Goal: Communication & Community: Answer question/provide support

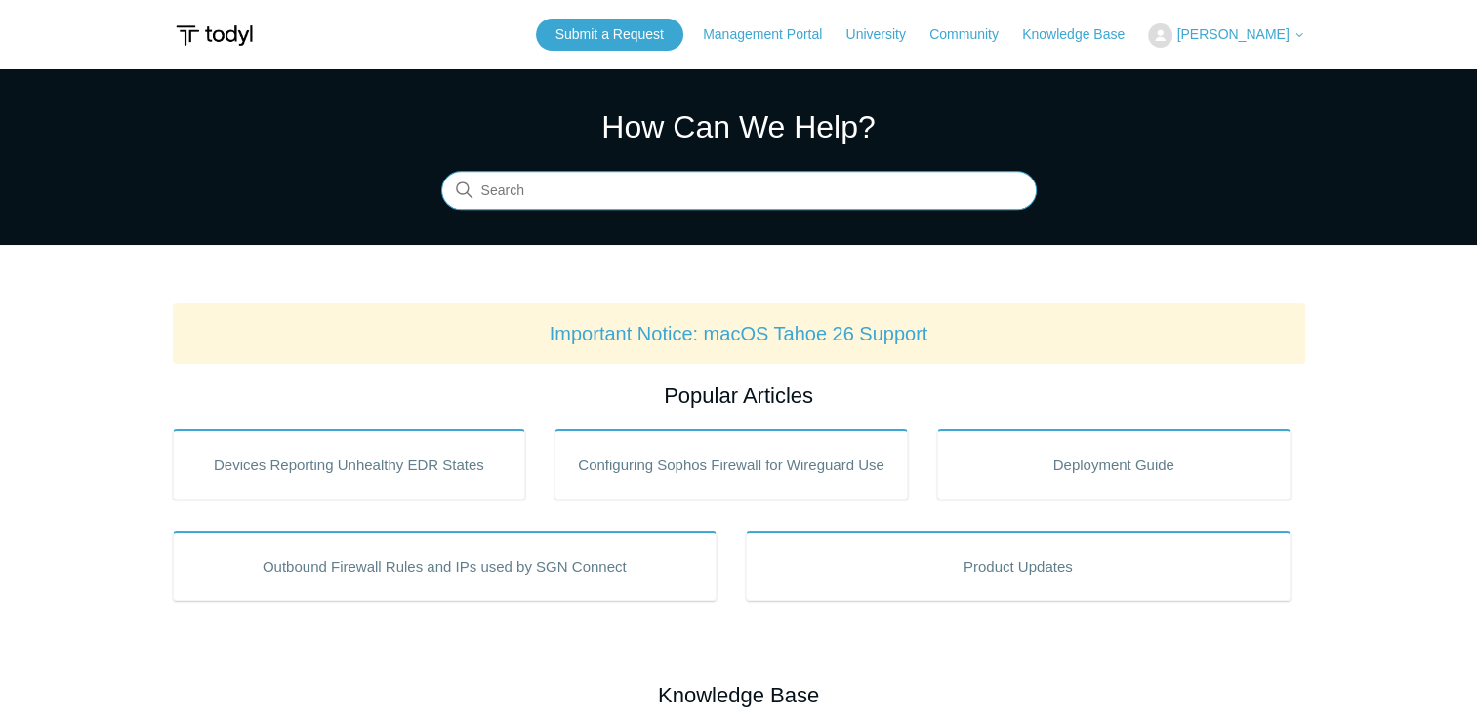
click at [835, 189] on input "Search" at bounding box center [738, 191] width 595 height 39
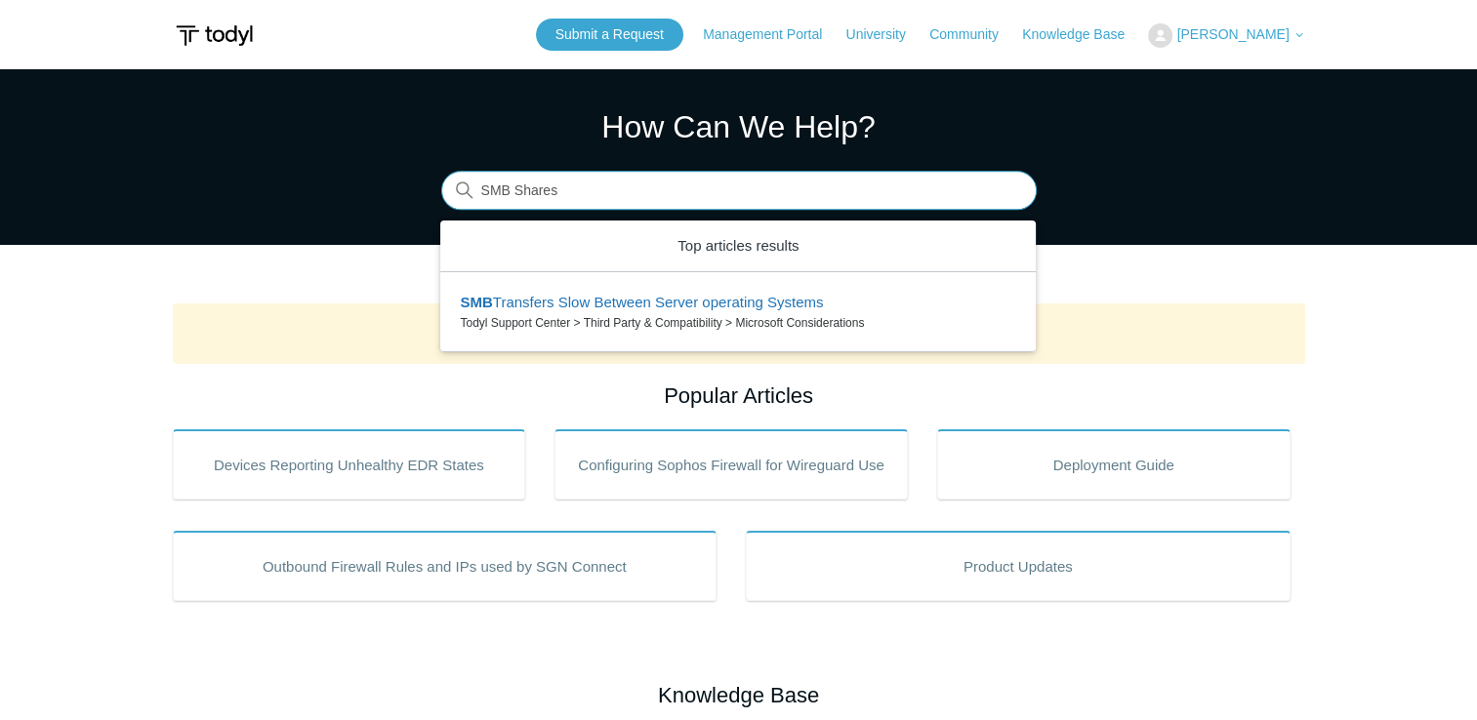
type input "SMB Shares"
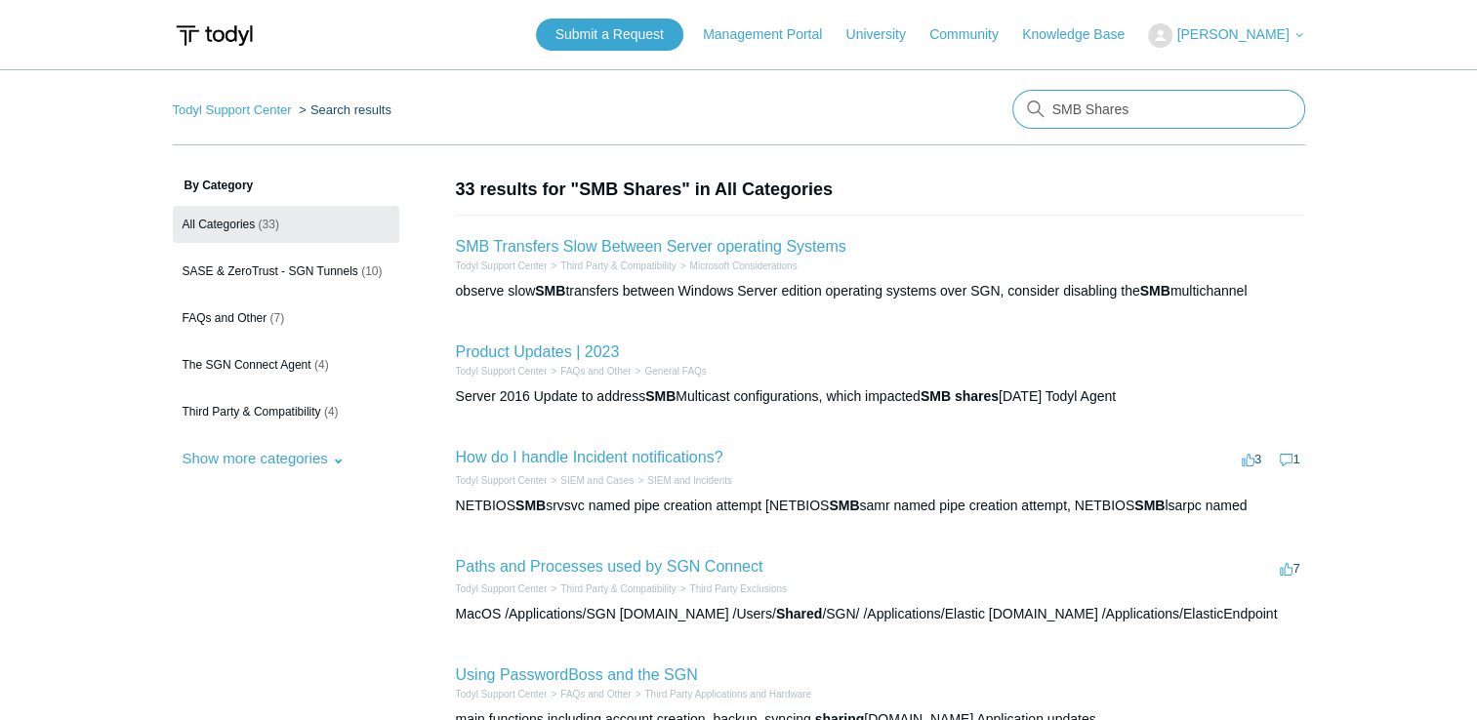
click at [1183, 106] on input "SMB Shares" at bounding box center [1158, 109] width 293 height 39
type input "S"
type input "synology"
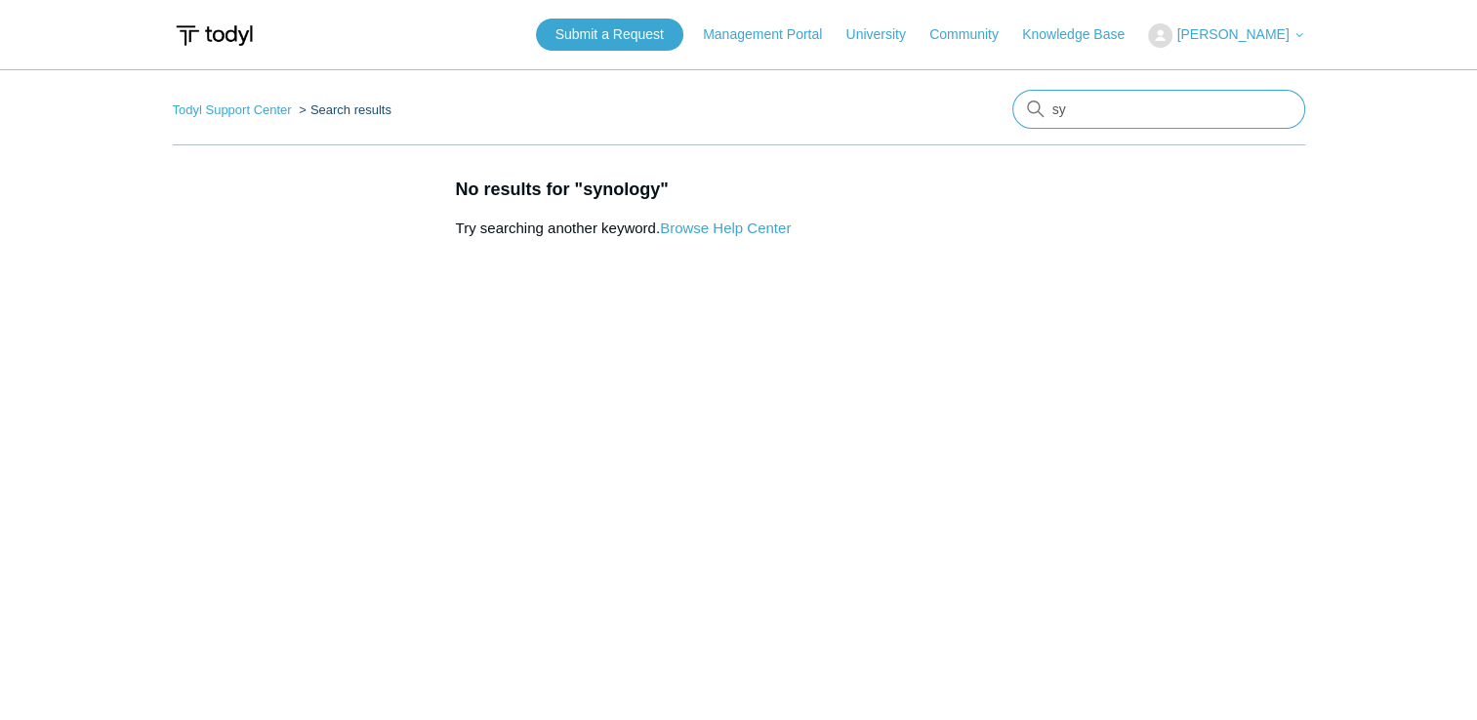
type input "s"
click at [641, 30] on link "Submit a Request" at bounding box center [609, 35] width 147 height 32
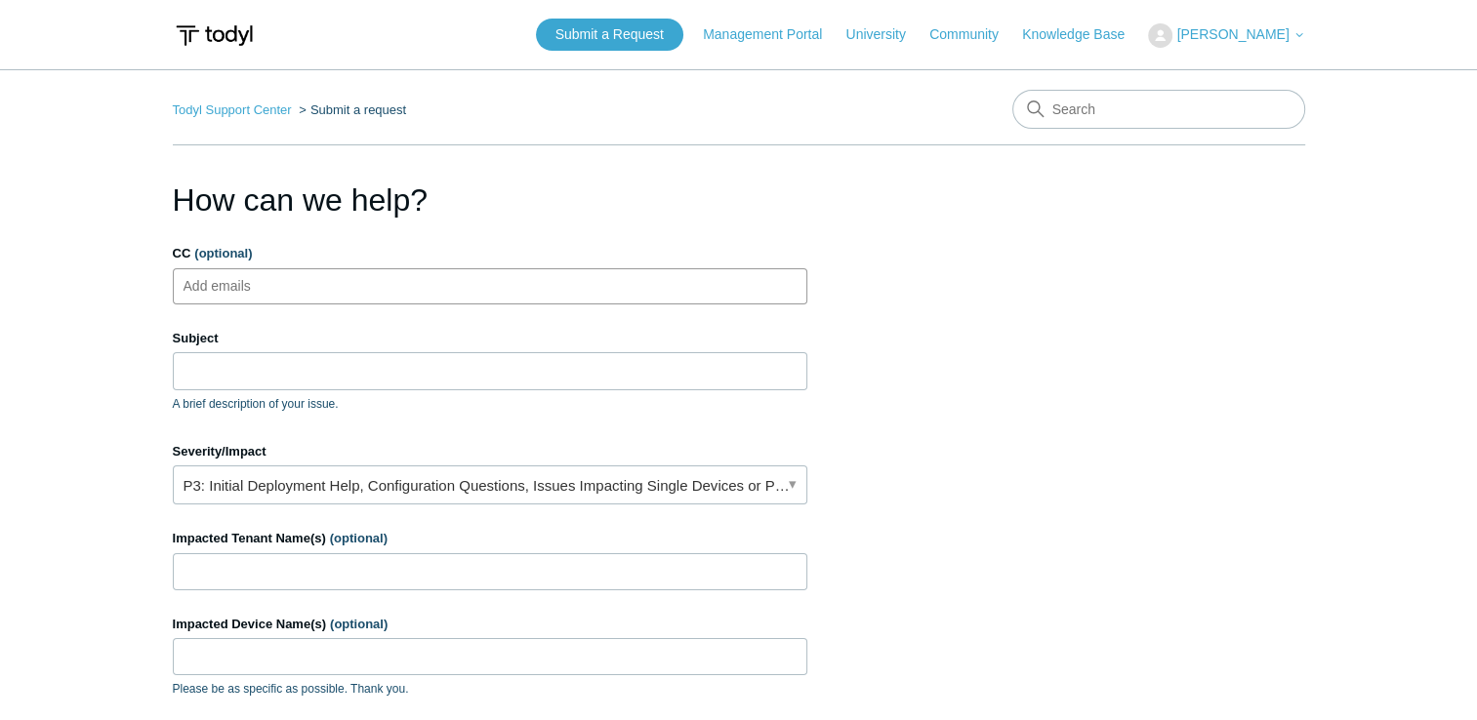
click at [440, 284] on ul "Add emails" at bounding box center [490, 286] width 634 height 36
type input "sidney.creamer@thinkwaypoint.com"
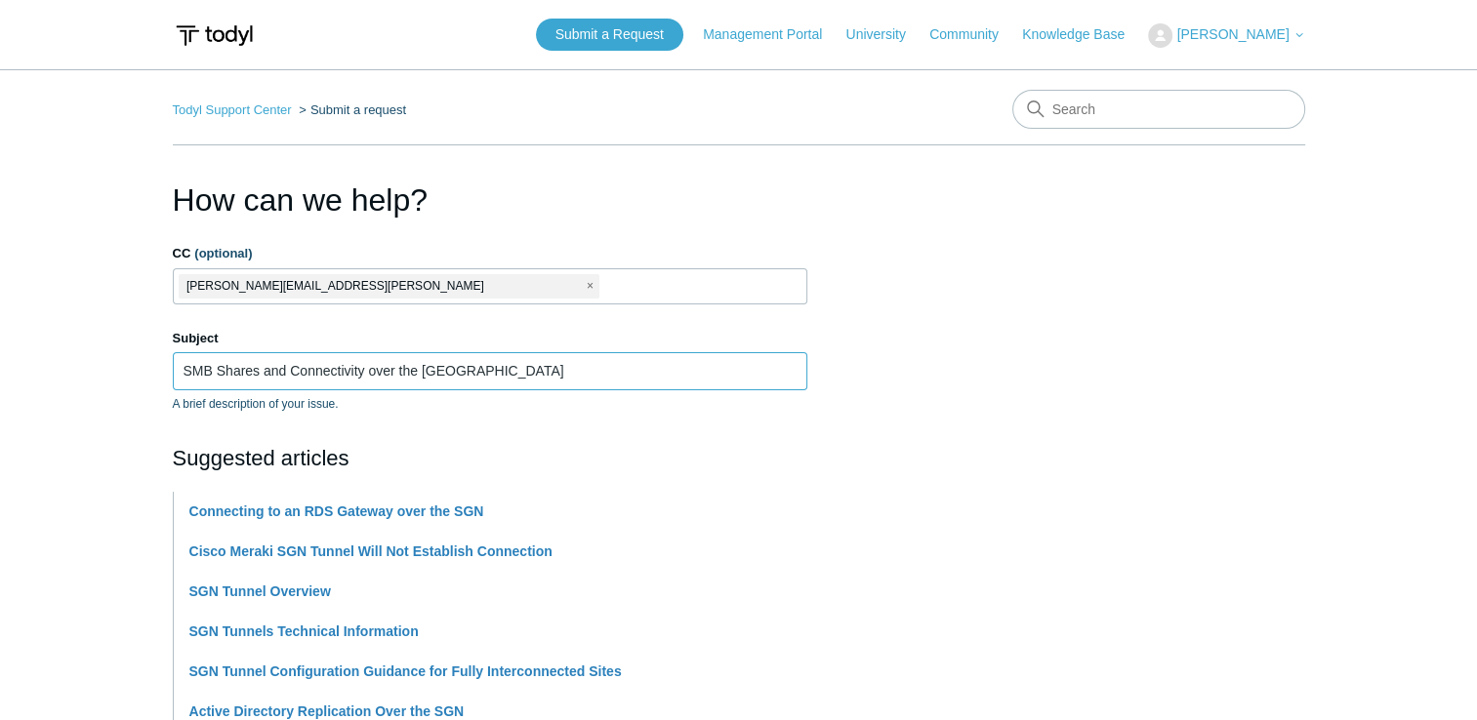
type input "SMB Shares and Connectivity over the [GEOGRAPHIC_DATA]"
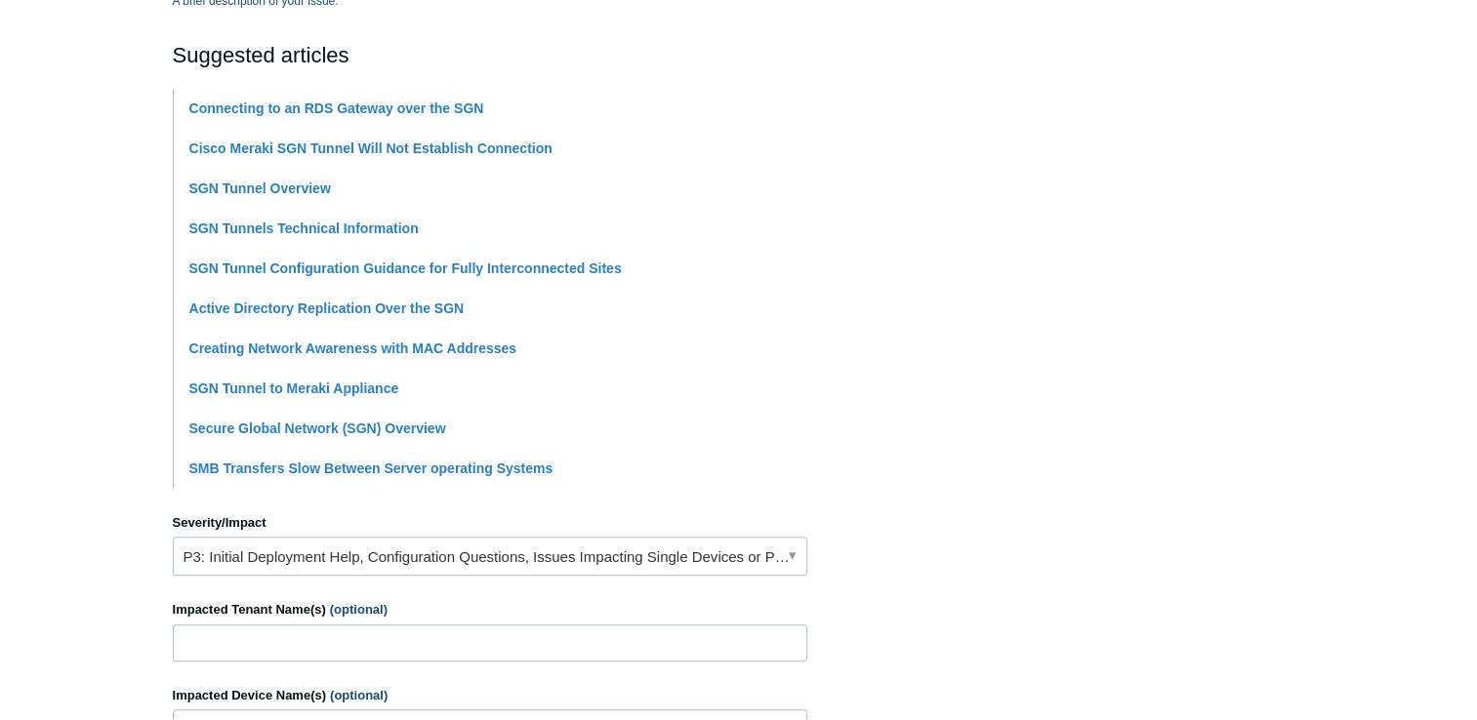
scroll to position [481, 0]
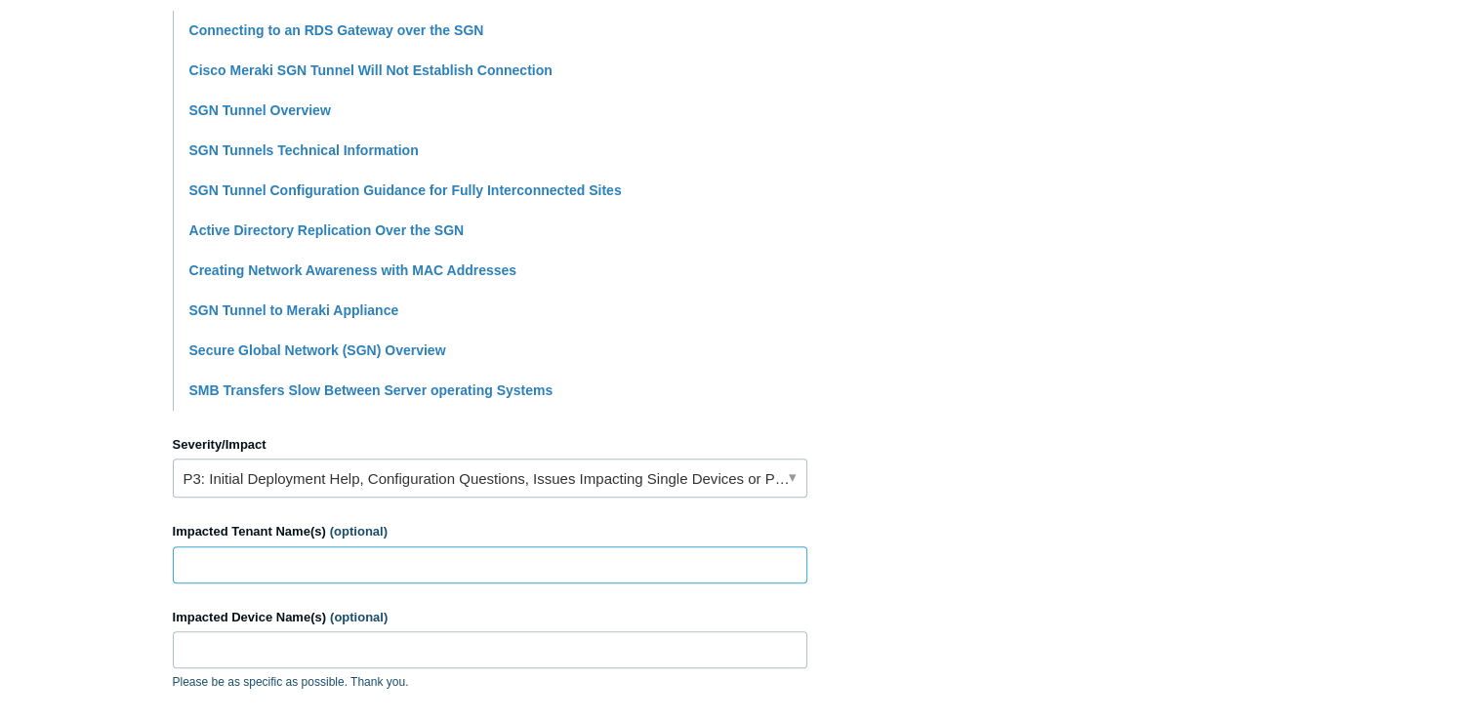
click at [556, 564] on input "Impacted Tenant Name(s) (optional)" at bounding box center [490, 565] width 634 height 37
type input "[PERSON_NAME] Consulting"
click at [360, 631] on input "Impacted Device Name(s) (optional)" at bounding box center [490, 649] width 634 height 37
click at [1197, 331] on section "How can we help? CC (optional) sidney.creamer@thinkwaypoint.com Subject SMB Sha…" at bounding box center [739, 381] width 1132 height 1373
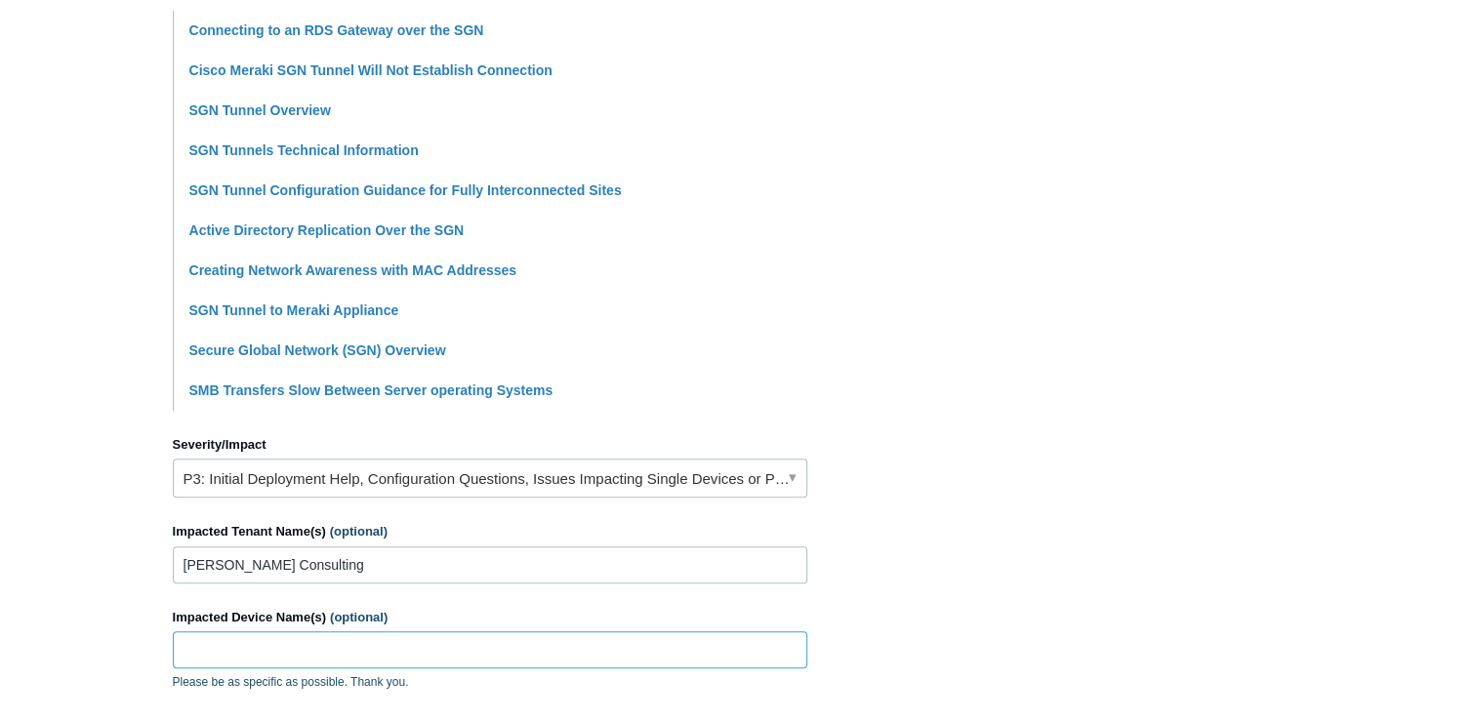
click at [436, 646] on input "Impacted Device Name(s) (optional)" at bounding box center [490, 649] width 634 height 37
paste input "HLKPF49VW5V"
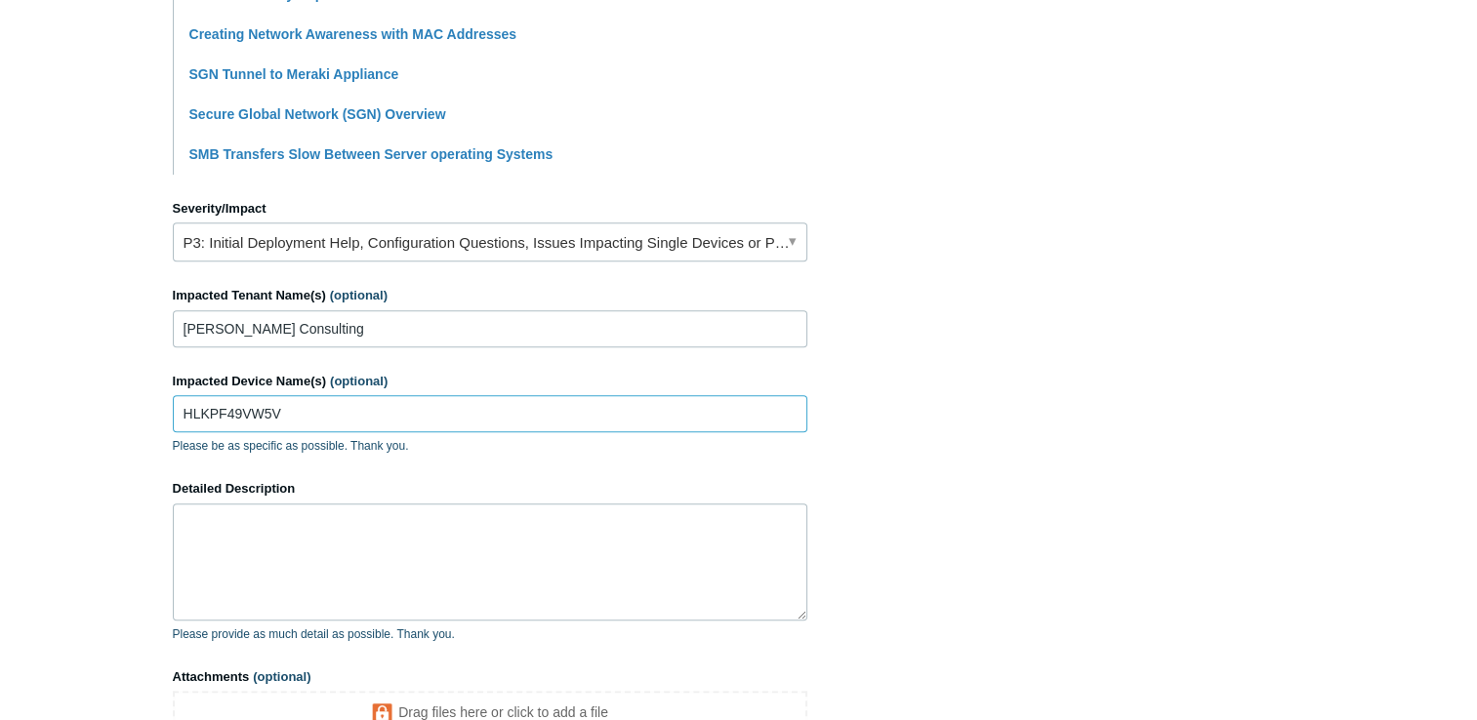
scroll to position [719, 0]
type input "HLKPF49VW5V"
click at [628, 546] on textarea "Detailed Description" at bounding box center [490, 560] width 634 height 117
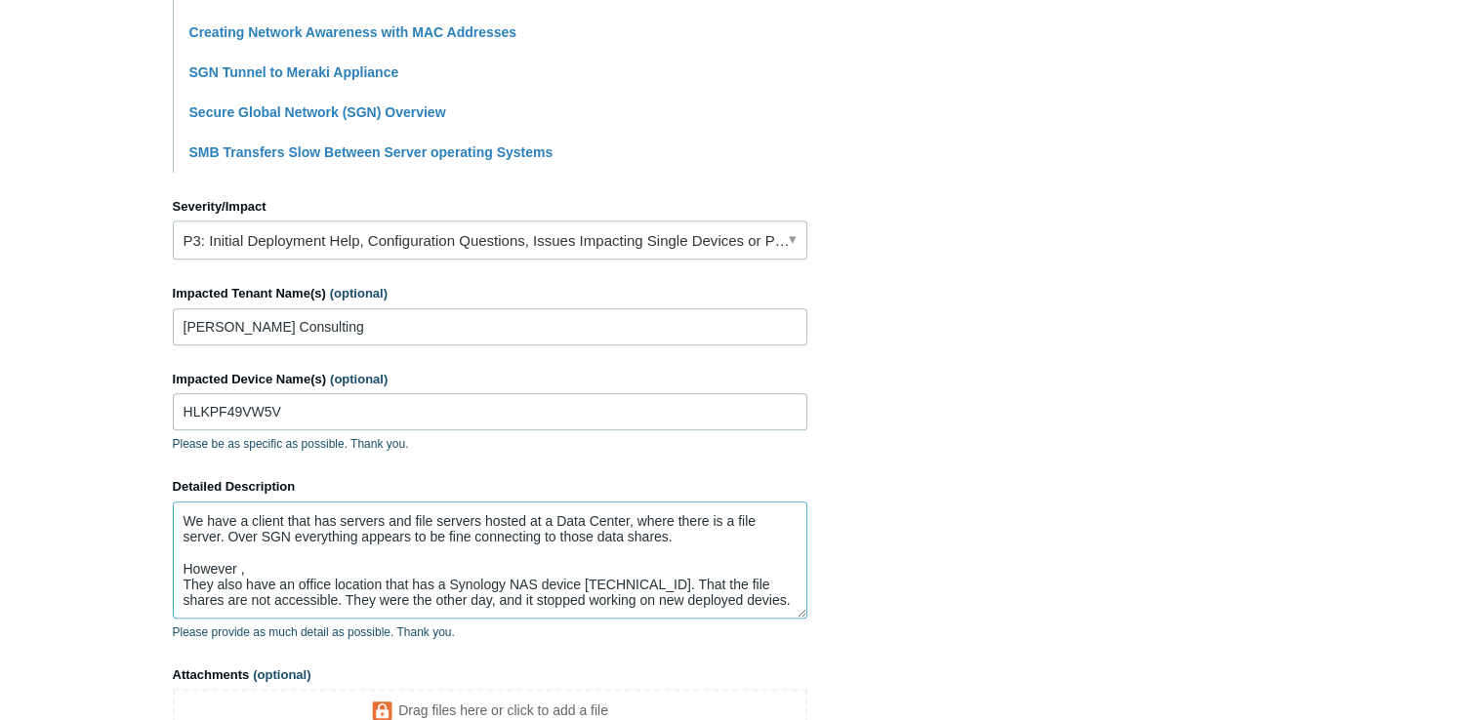
scroll to position [61, 0]
drag, startPoint x: 246, startPoint y: 619, endPoint x: 256, endPoint y: 603, distance: 18.4
click at [256, 603] on div "Detailed Description Hello, I may need some extra eyes on an odd issue that I a…" at bounding box center [490, 559] width 634 height 164
click at [256, 603] on textarea "Hello, I may need some extra eyes on an odd issue that I am having. We have a c…" at bounding box center [490, 560] width 634 height 117
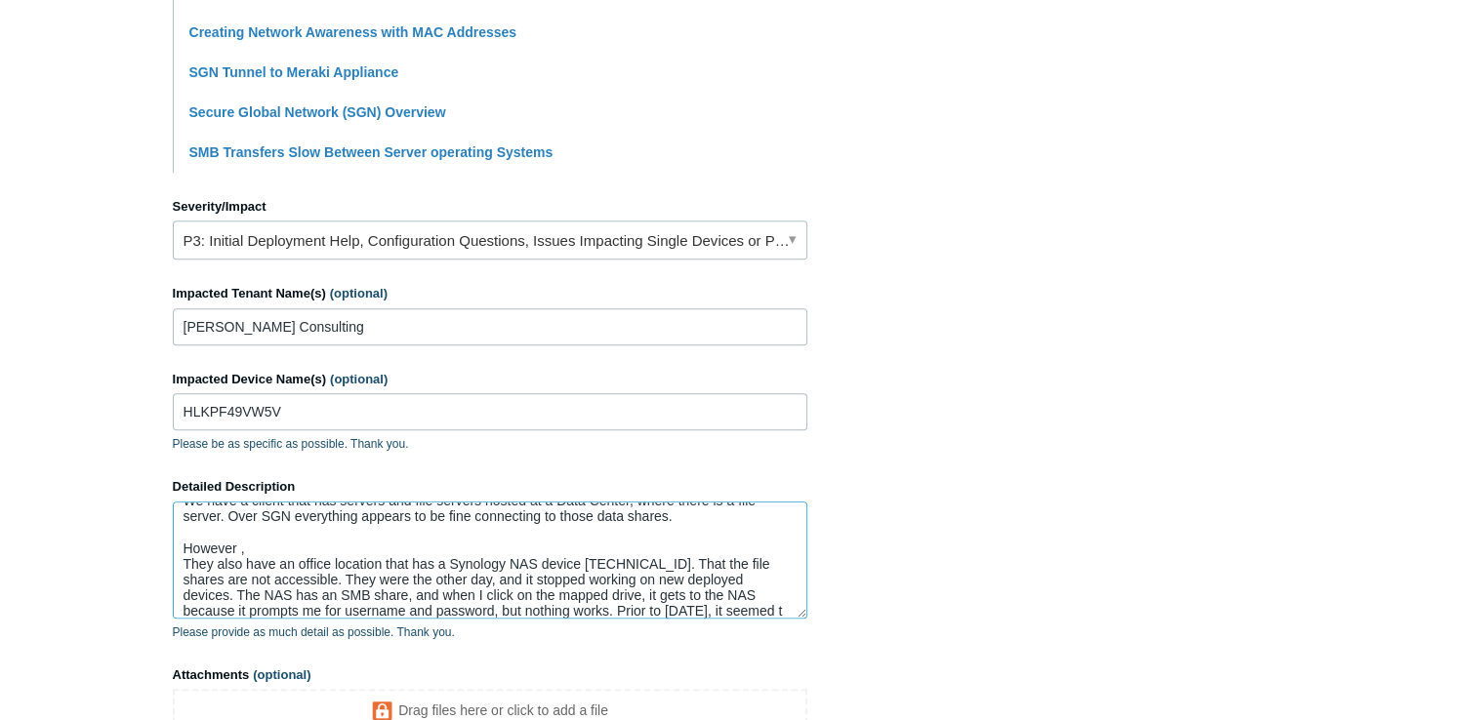
scroll to position [82, 0]
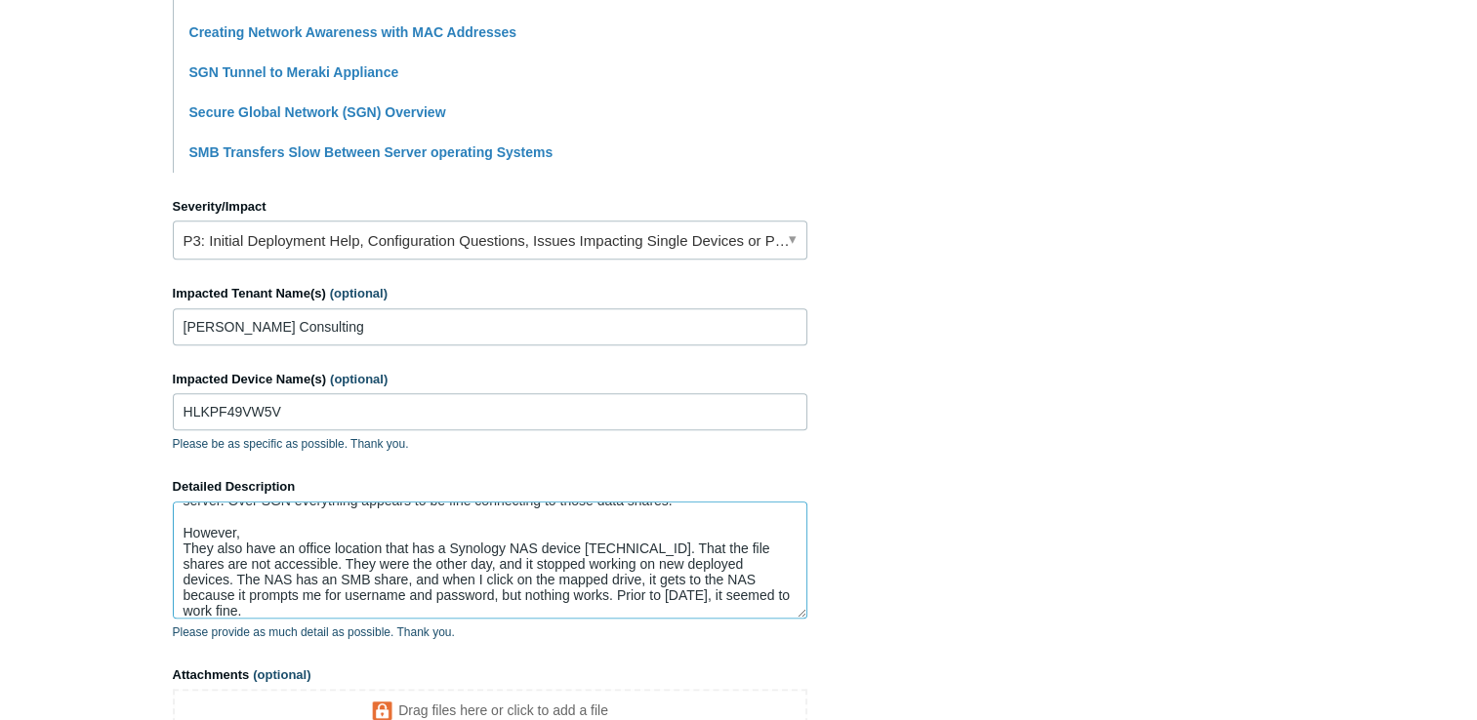
click at [377, 605] on textarea "Hello, I may need some extra eyes on an odd issue that I am having. We have a c…" at bounding box center [490, 560] width 634 height 117
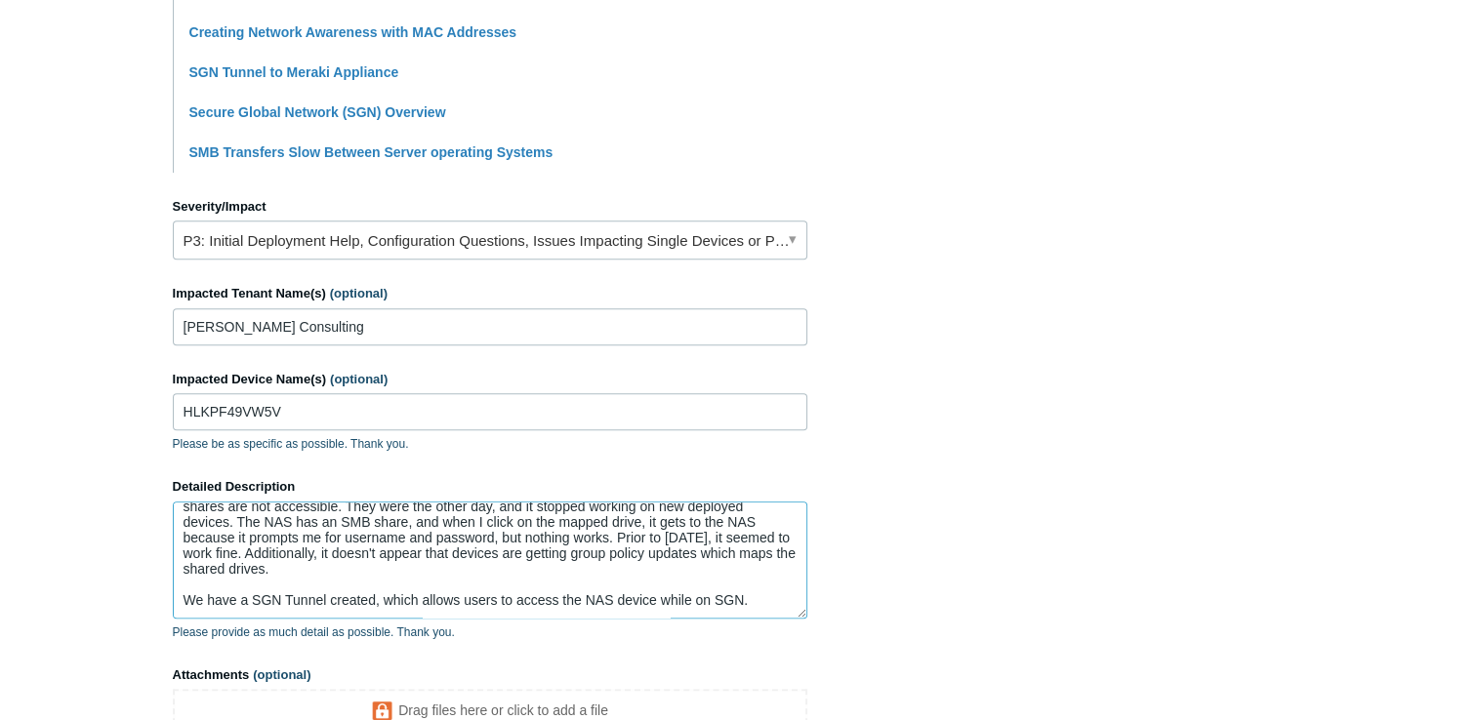
scroll to position [145, 0]
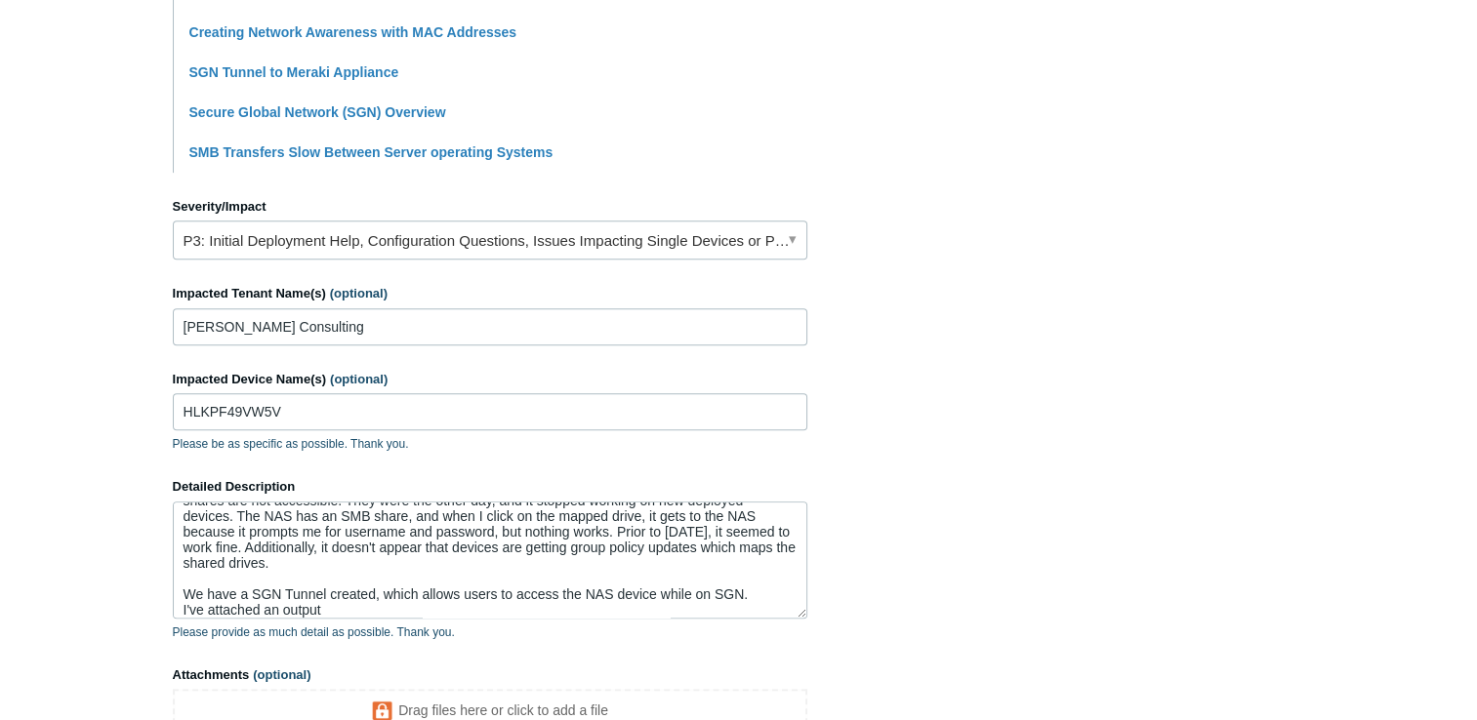
click at [91, 494] on main "Todyl Support Center Submit a request How can we help? CC (optional) sidney.cre…" at bounding box center [738, 78] width 1477 height 1457
click at [408, 608] on textarea "Hello, I may need some extra eyes on an odd issue that I am having. We have a c…" at bounding box center [490, 560] width 634 height 117
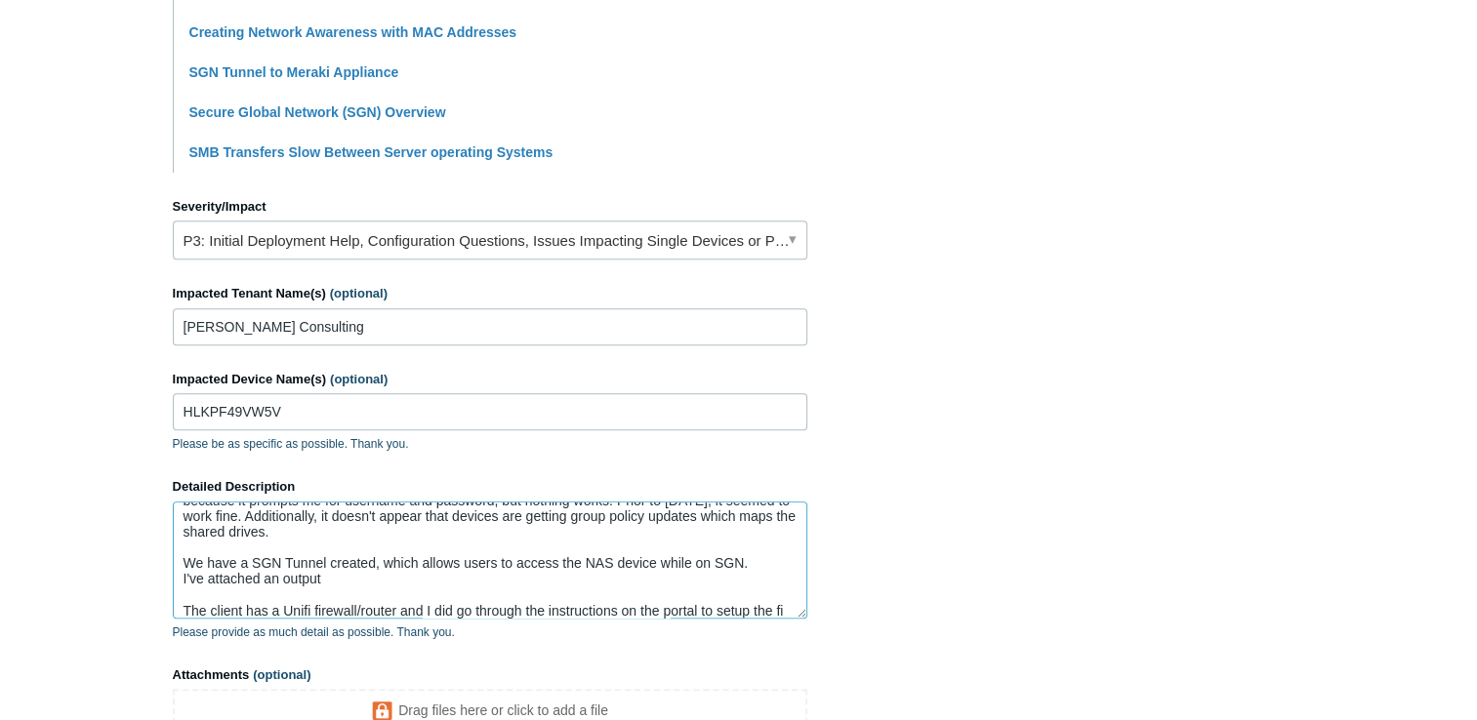
scroll to position [192, 0]
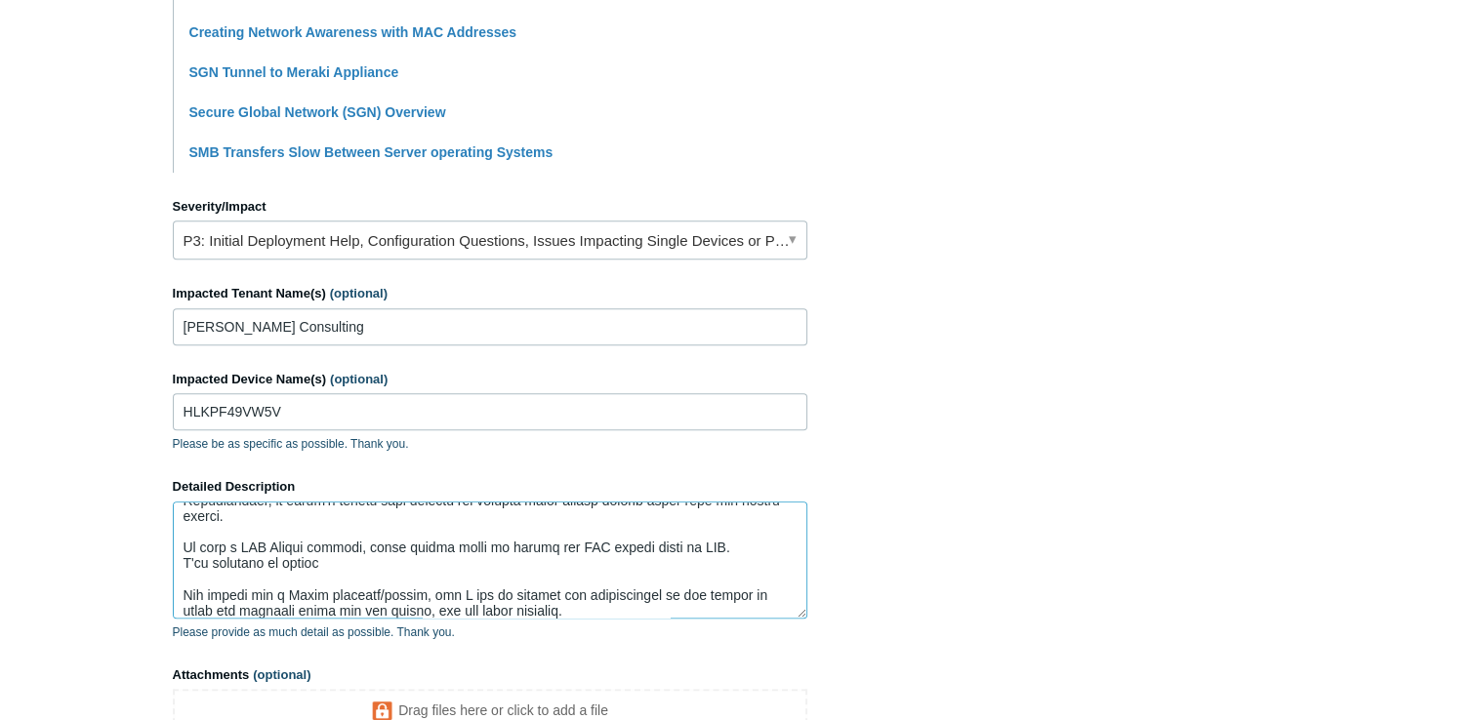
click at [549, 607] on textarea "Detailed Description" at bounding box center [490, 560] width 634 height 117
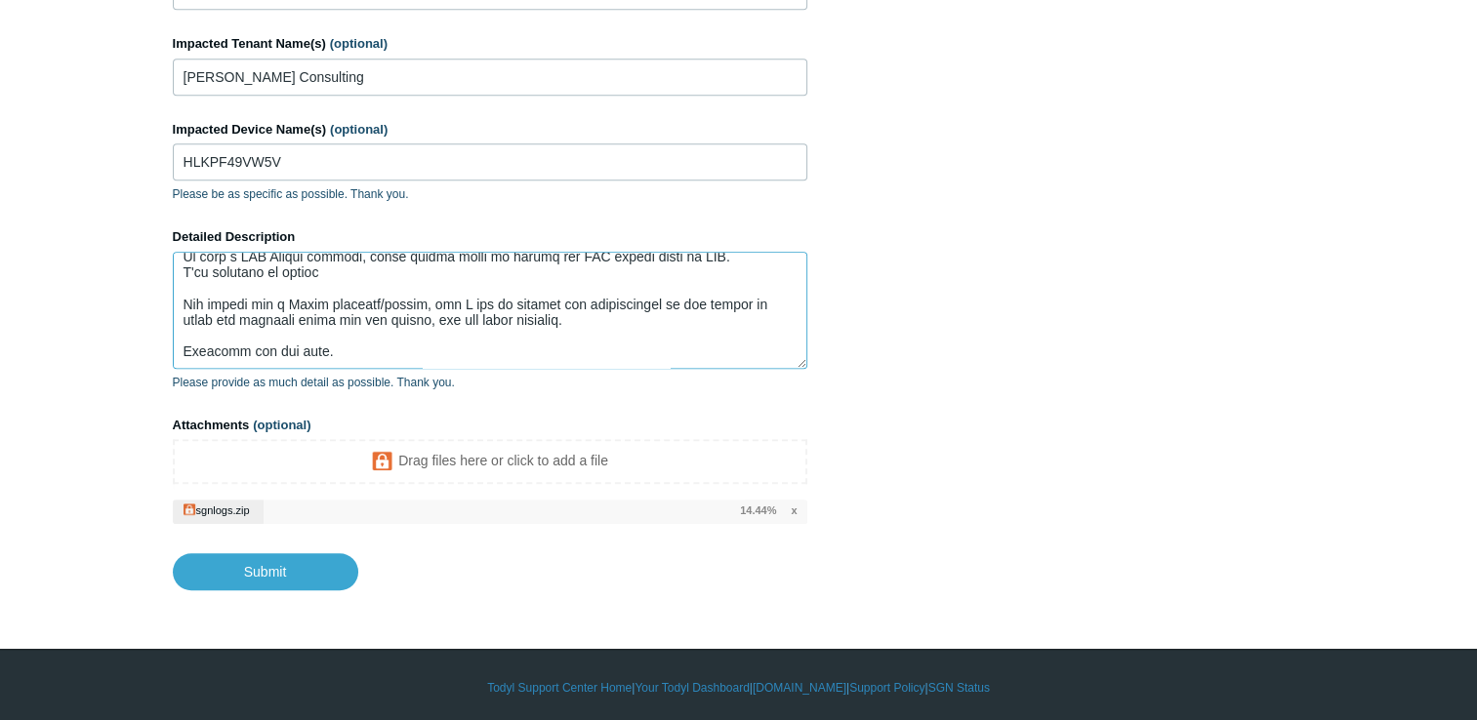
scroll to position [973, 0]
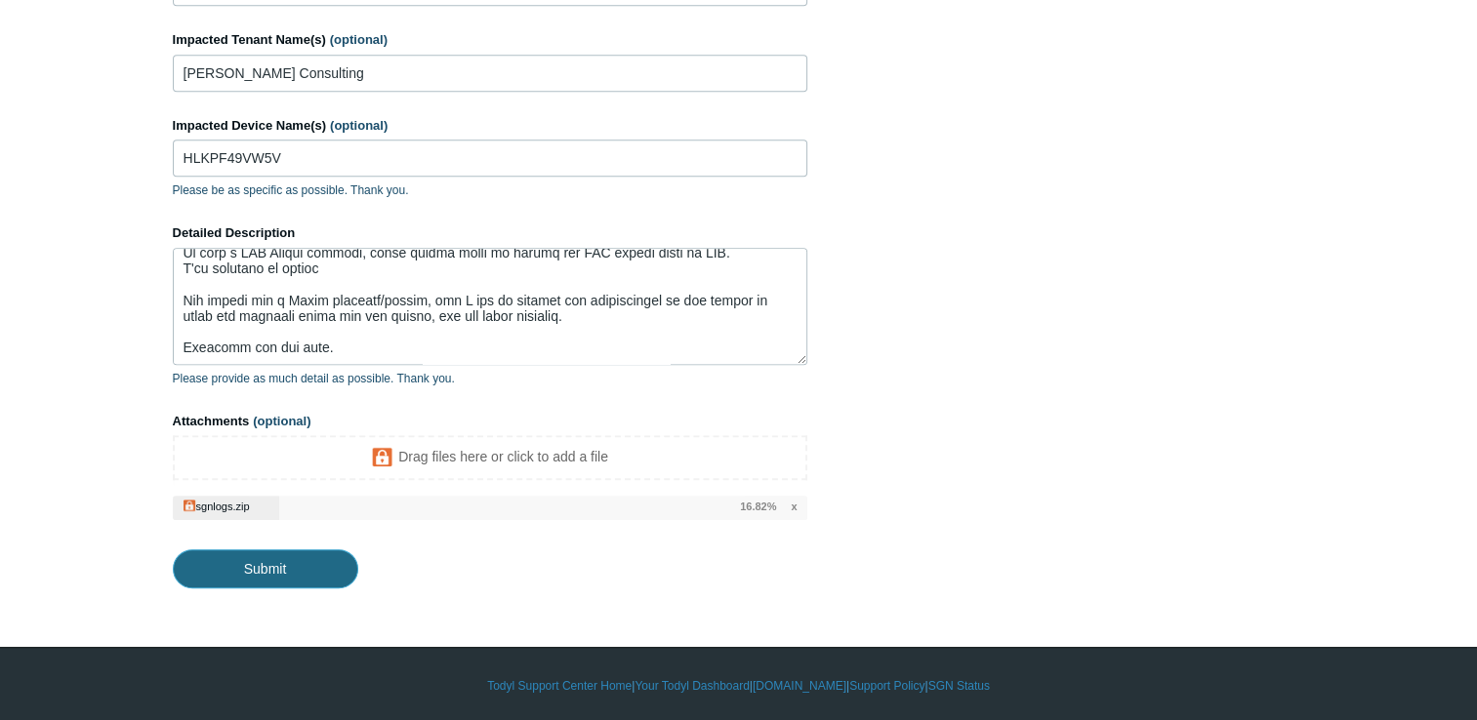
click at [272, 560] on input "Submit" at bounding box center [265, 569] width 185 height 39
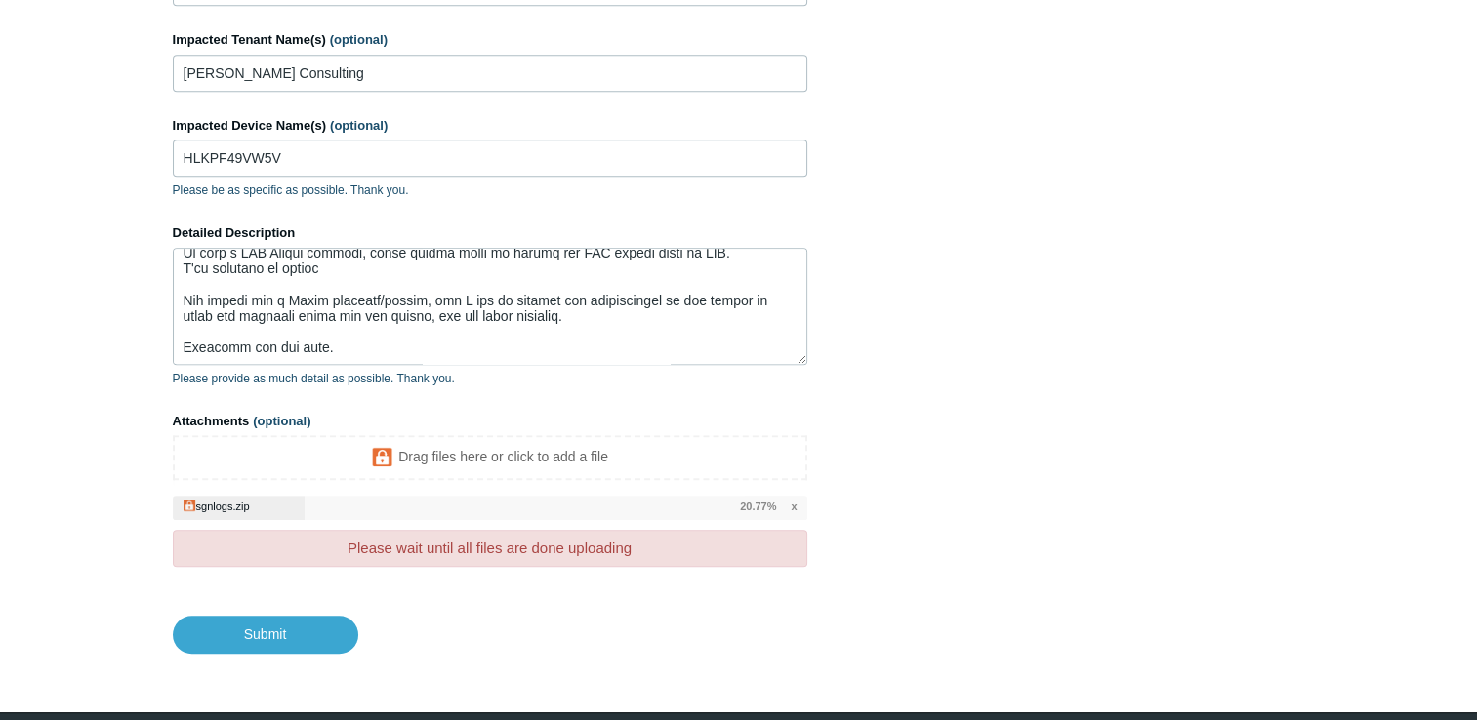
click at [414, 622] on footer "Submit" at bounding box center [490, 620] width 634 height 66
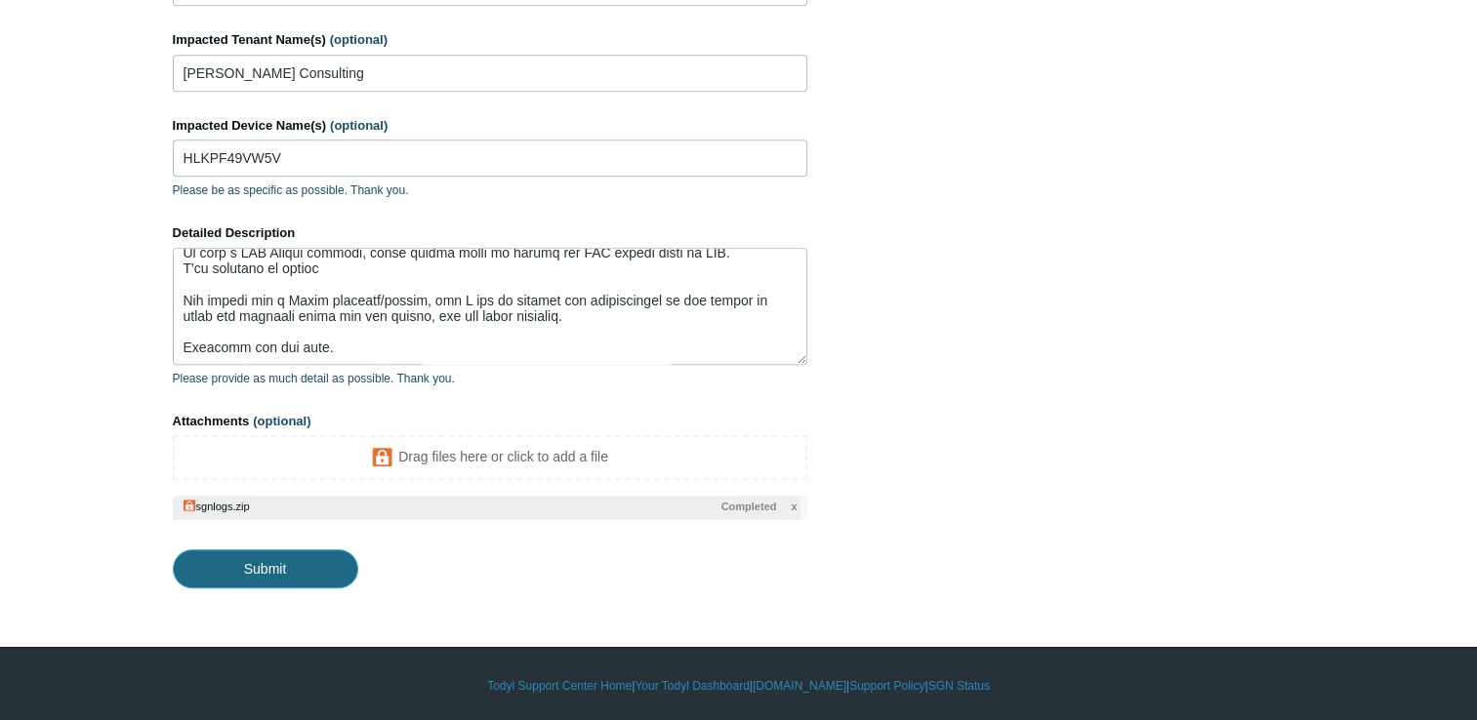
click at [295, 574] on input "Submit" at bounding box center [265, 569] width 185 height 39
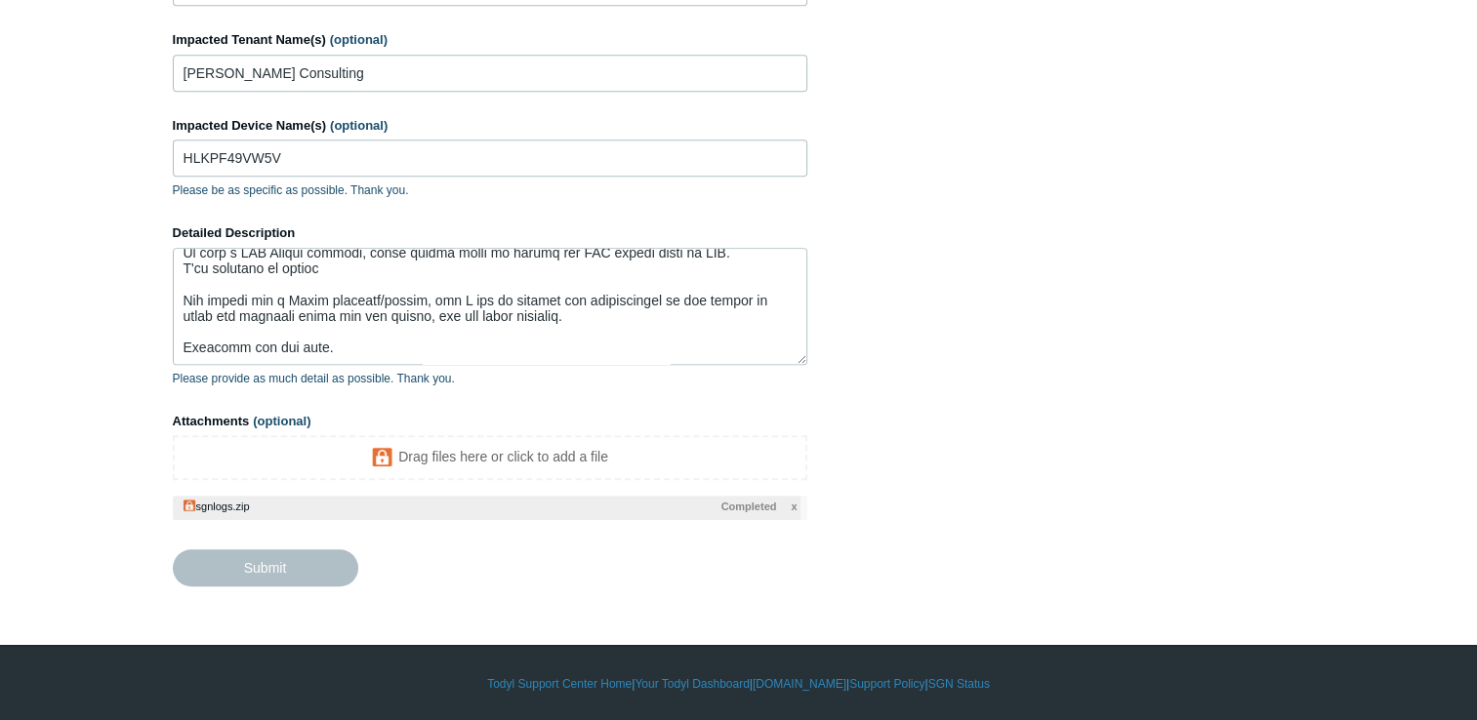
type textarea "Hello, I may need some extra eyes on an odd issue that I am having. We have a c…"
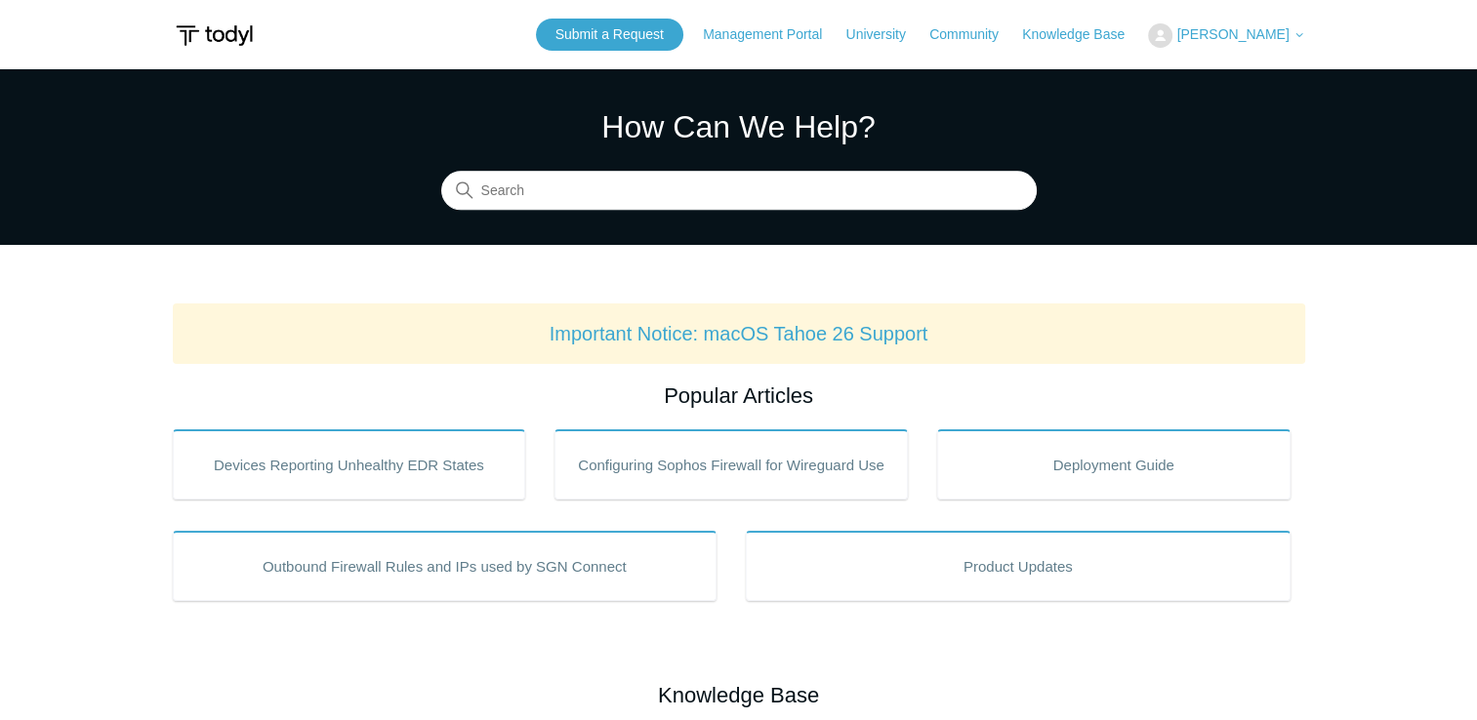
click at [1244, 29] on span "[PERSON_NAME]" at bounding box center [1232, 34] width 112 height 16
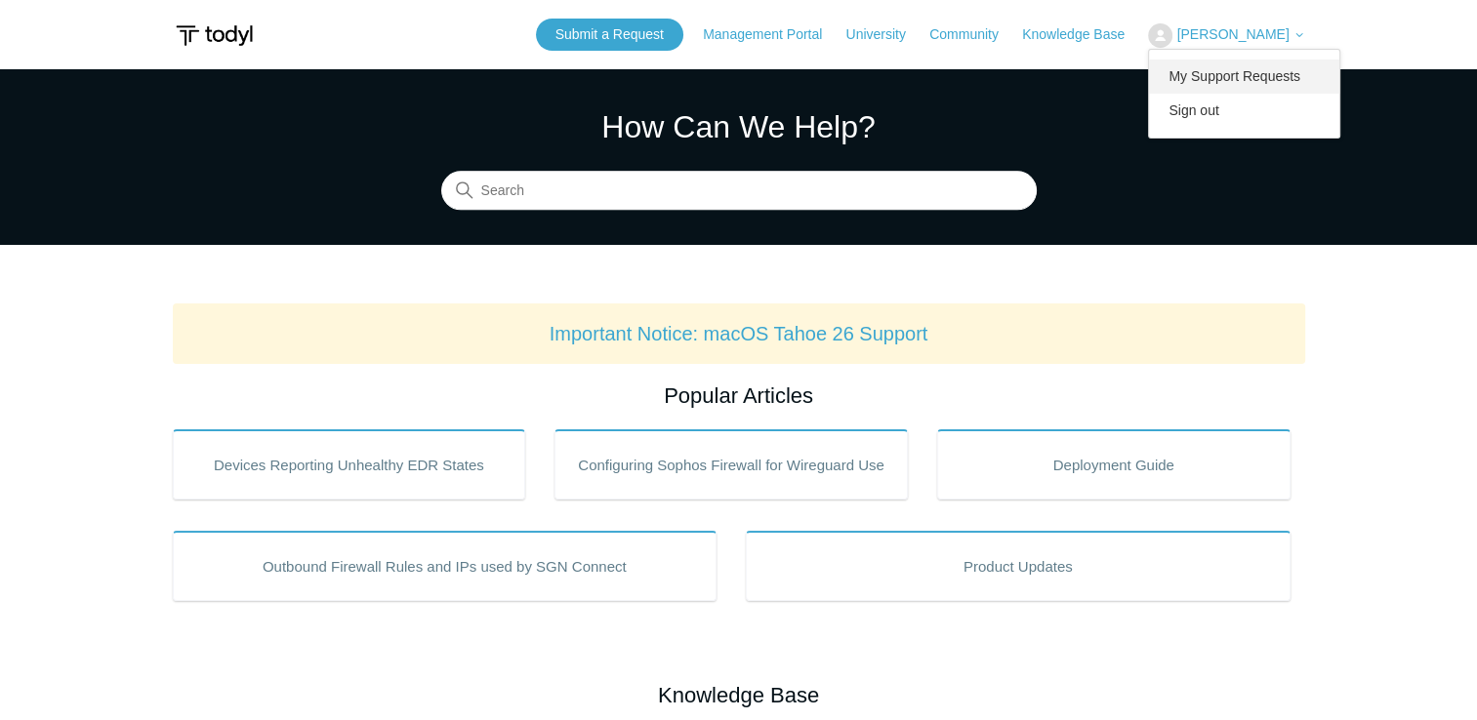
click at [1228, 78] on link "My Support Requests" at bounding box center [1244, 77] width 190 height 34
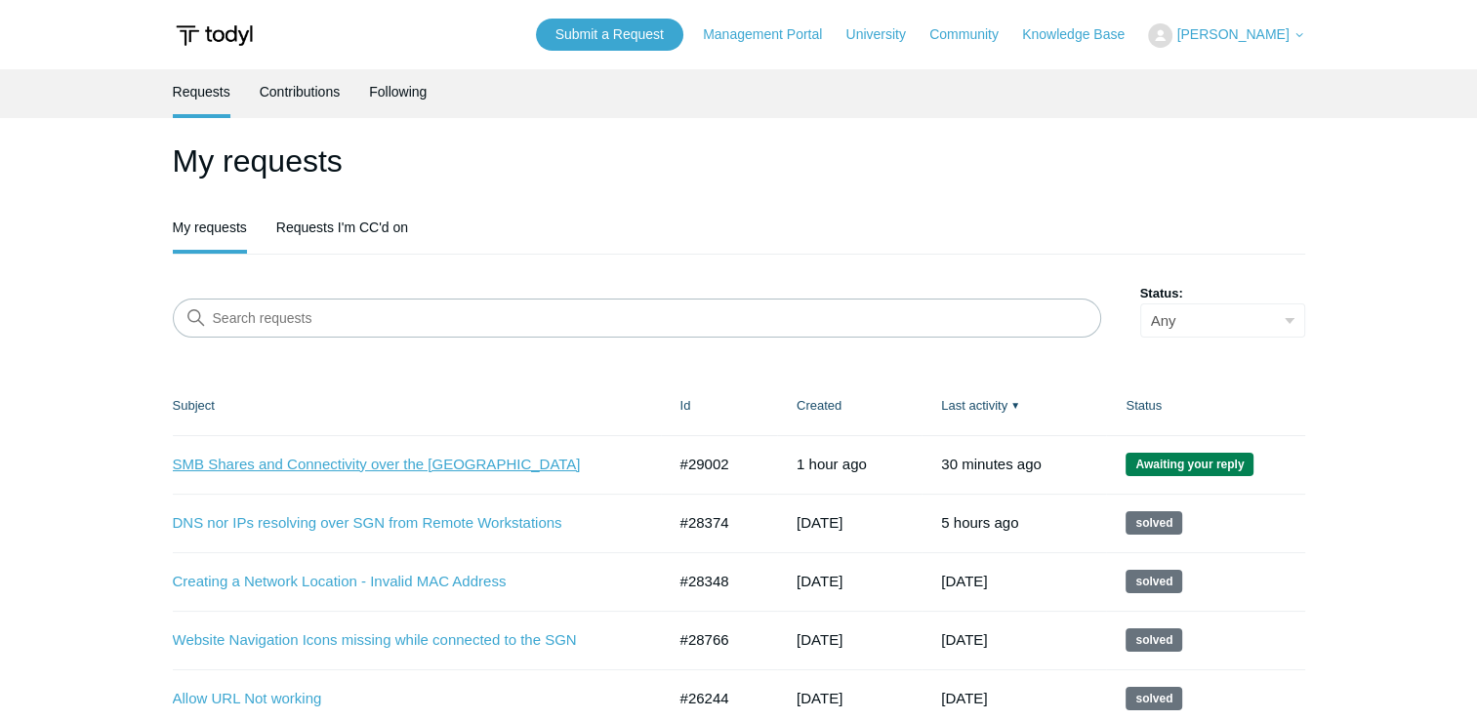
click at [460, 467] on link "SMB Shares and Connectivity over the [GEOGRAPHIC_DATA]" at bounding box center [405, 465] width 464 height 22
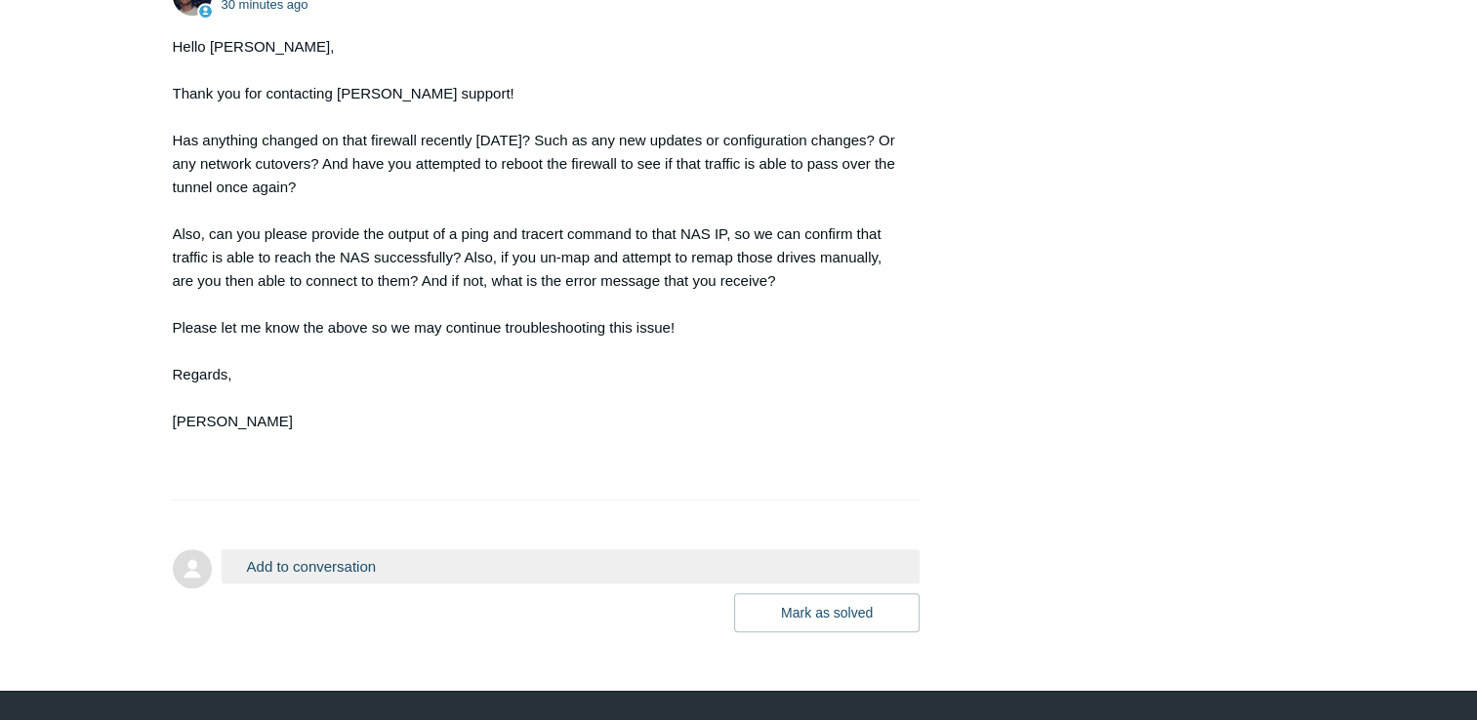
scroll to position [1042, 0]
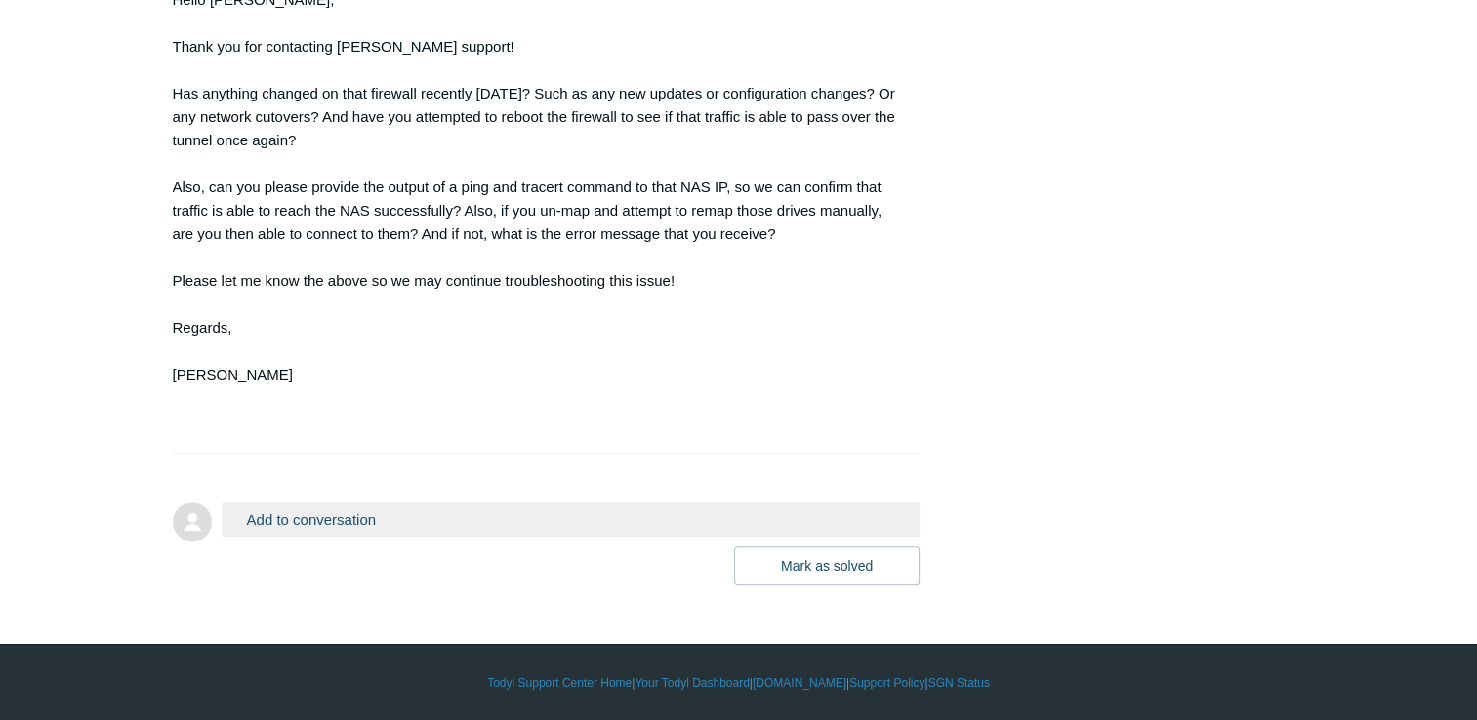
click at [520, 509] on button "Add to conversation" at bounding box center [571, 520] width 699 height 34
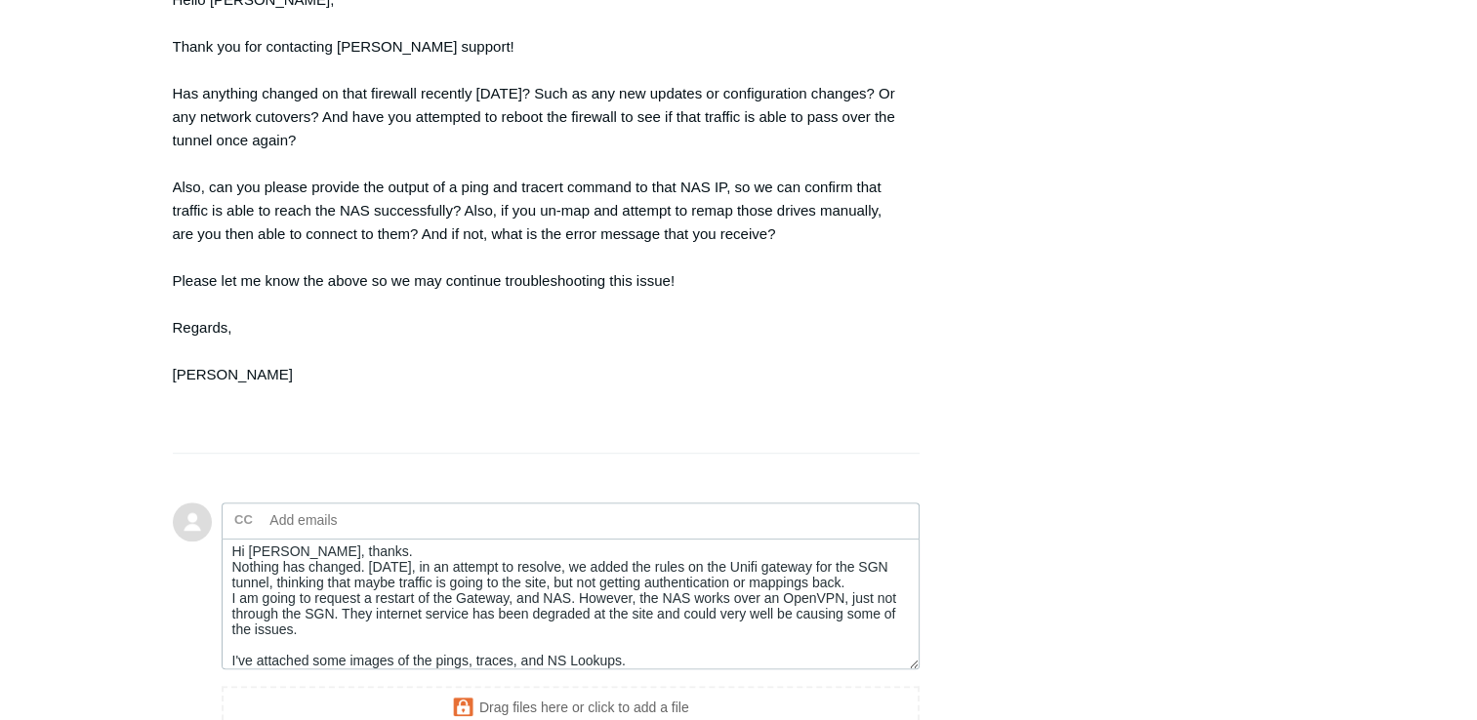
scroll to position [1394, 0]
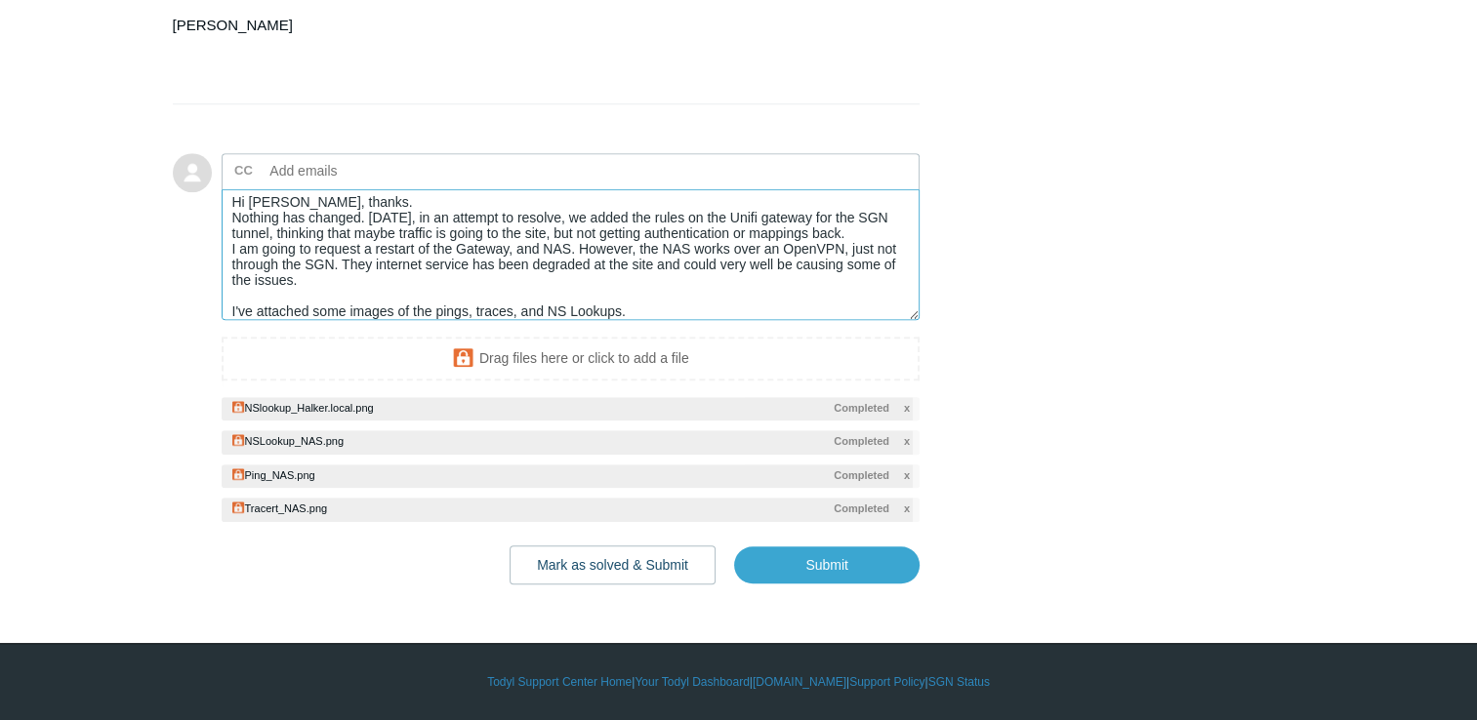
click at [764, 288] on textarea "Hi Connor, thanks. Nothing has changed. Today, in an attempt to resolve, we add…" at bounding box center [571, 255] width 699 height 132
click at [767, 273] on textarea "Hi Connor, thanks. Nothing has changed. Today, in an attempt to resolve, we add…" at bounding box center [571, 255] width 699 height 132
click at [826, 568] on input "Submit" at bounding box center [826, 565] width 185 height 39
type textarea "Hi Connor, thanks. Nothing has changed. Today, in an attempt to resolve, we add…"
